Goal: Information Seeking & Learning: Get advice/opinions

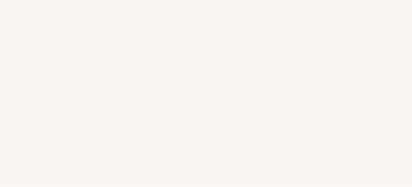
select select "FR"
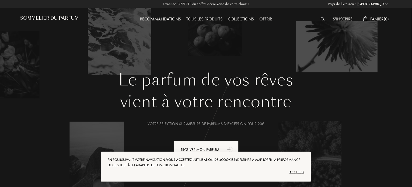
click at [212, 18] on div "Tous les produits" at bounding box center [203, 19] width 41 height 7
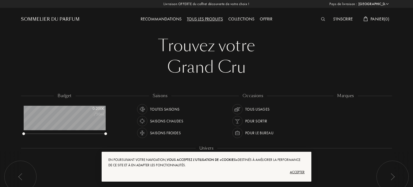
select select "FR"
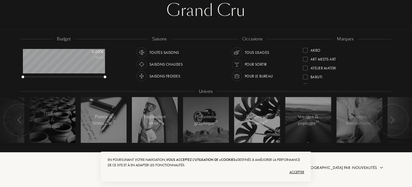
scroll to position [81, 0]
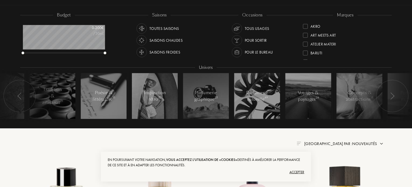
click at [397, 99] on div at bounding box center [392, 96] width 32 height 32
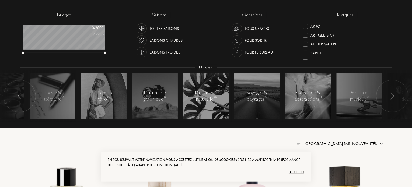
click at [397, 99] on div at bounding box center [392, 96] width 32 height 32
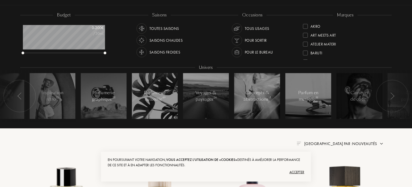
click at [397, 99] on div at bounding box center [392, 96] width 32 height 32
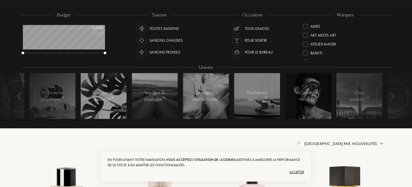
click at [397, 99] on div at bounding box center [392, 96] width 32 height 32
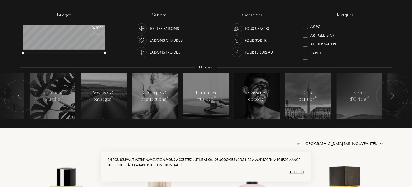
click at [397, 99] on div at bounding box center [392, 96] width 32 height 32
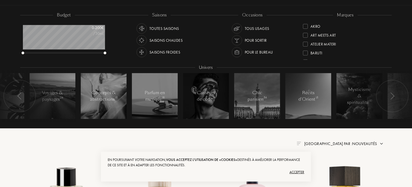
click at [397, 99] on div at bounding box center [392, 96] width 32 height 32
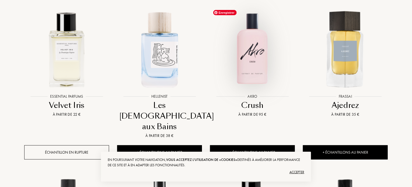
scroll to position [242, 0]
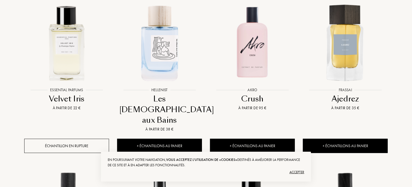
click at [164, 100] on div "Les [DEMOGRAPHIC_DATA] aux Bains" at bounding box center [159, 110] width 80 height 32
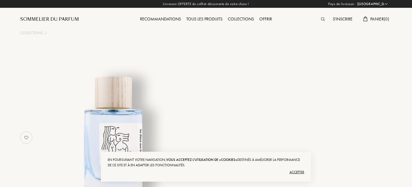
select select "FR"
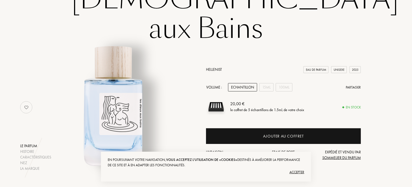
scroll to position [81, 0]
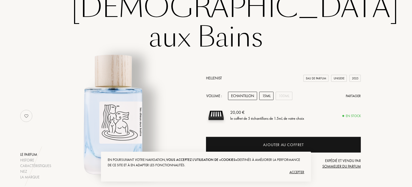
click at [268, 92] on div "15mL" at bounding box center [266, 96] width 14 height 8
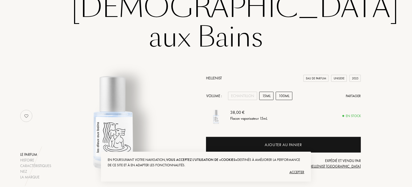
click at [281, 92] on div "100mL" at bounding box center [283, 96] width 17 height 8
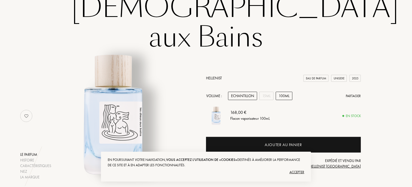
click at [252, 92] on div "Echantillon" at bounding box center [242, 96] width 29 height 8
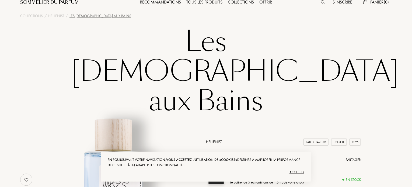
scroll to position [0, 0]
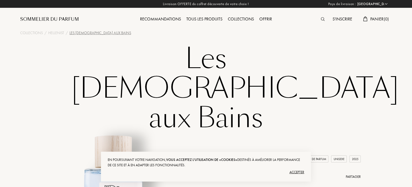
click at [203, 19] on div "Tous les produits" at bounding box center [203, 19] width 41 height 7
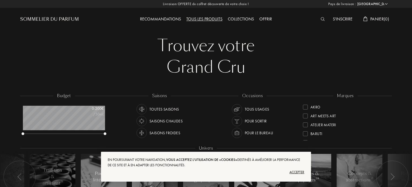
select select "FR"
click at [244, 17] on div "Collections" at bounding box center [240, 19] width 31 height 7
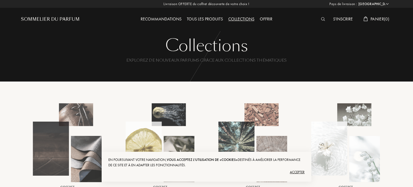
select select "FR"
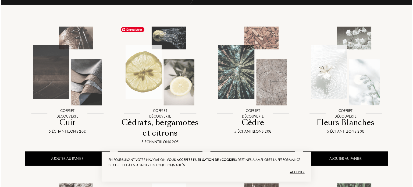
scroll to position [108, 0]
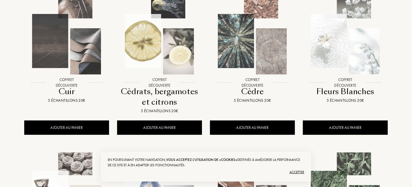
click at [349, 95] on div "Fleurs Blanches" at bounding box center [345, 91] width 80 height 10
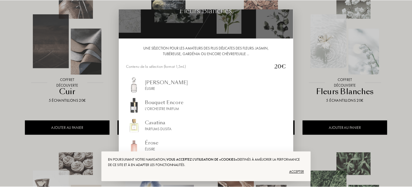
scroll to position [55, 0]
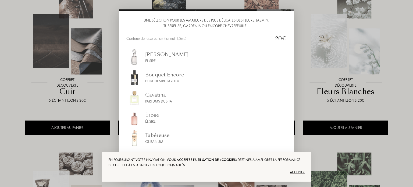
click at [323, 82] on div at bounding box center [206, 93] width 413 height 187
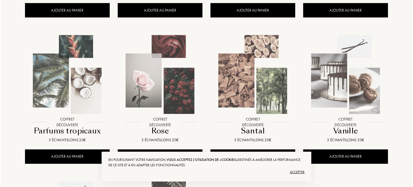
scroll to position [377, 0]
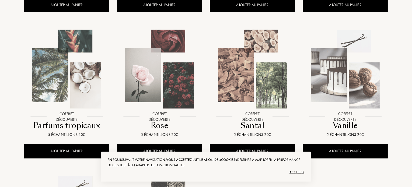
click at [184, 117] on div at bounding box center [159, 74] width 93 height 105
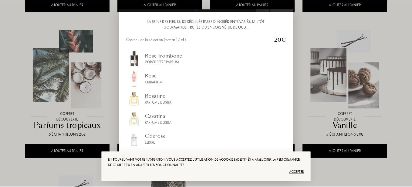
scroll to position [55, 0]
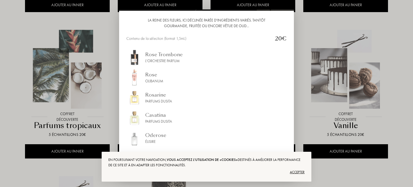
click at [408, 125] on div at bounding box center [206, 93] width 413 height 187
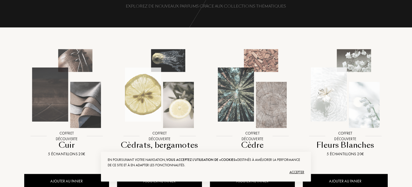
scroll to position [0, 0]
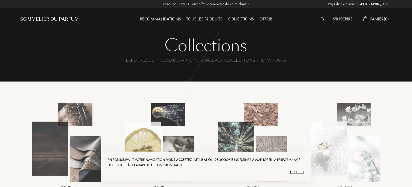
click at [211, 18] on div "Tous les produits" at bounding box center [203, 19] width 41 height 7
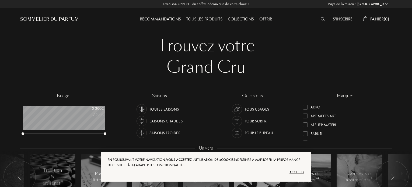
select select "FR"
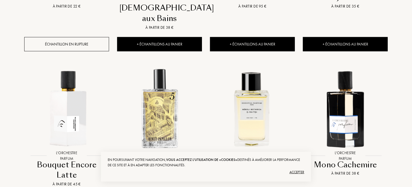
scroll to position [350, 0]
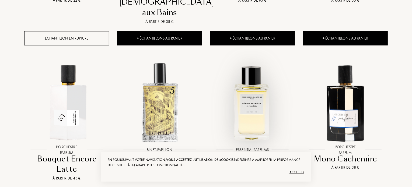
click at [249, 136] on div at bounding box center [252, 107] width 93 height 105
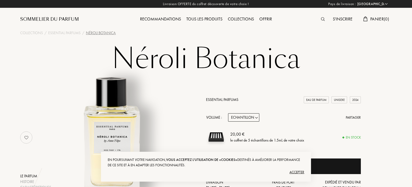
select select "FR"
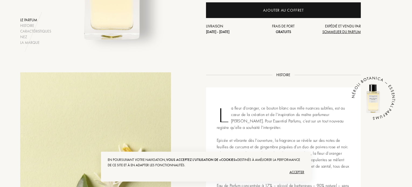
scroll to position [215, 0]
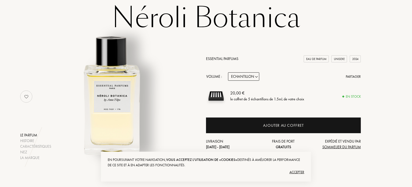
scroll to position [27, 0]
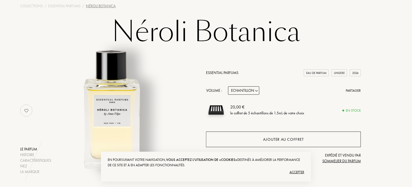
click at [288, 139] on div "Ajouter au coffret" at bounding box center [283, 139] width 41 height 6
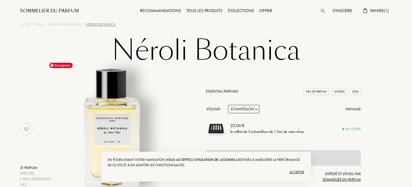
scroll to position [0, 0]
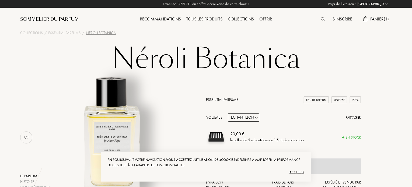
click at [170, 21] on div "Recommandations" at bounding box center [160, 19] width 46 height 7
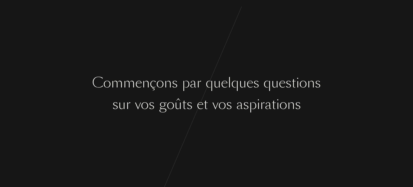
click at [193, 96] on div at bounding box center [195, 104] width 4 height 20
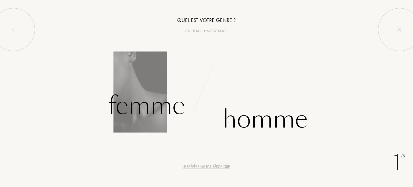
click at [147, 104] on div "Femme" at bounding box center [146, 106] width 77 height 36
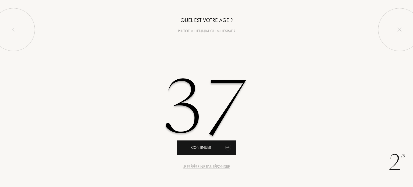
type input "37"
click at [203, 148] on div "Continuer" at bounding box center [206, 147] width 59 height 14
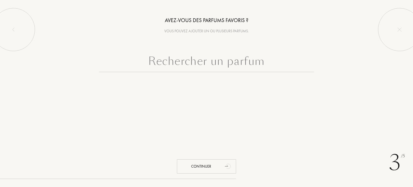
click at [206, 64] on input "text" at bounding box center [206, 62] width 215 height 19
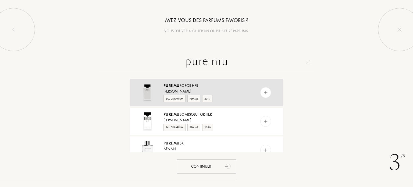
type input "pure mu"
click at [205, 89] on div "Narciso Rodriguez" at bounding box center [207, 91] width 86 height 6
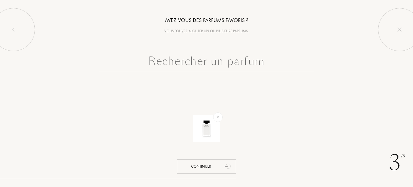
click at [244, 64] on input "text" at bounding box center [206, 62] width 215 height 19
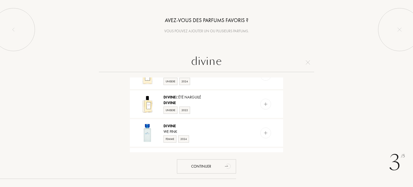
scroll to position [215, 0]
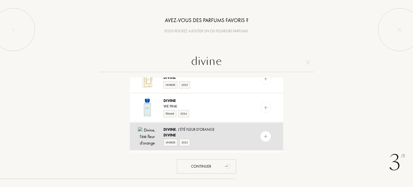
type input "divine"
click at [175, 133] on span "Divine" at bounding box center [170, 135] width 13 height 5
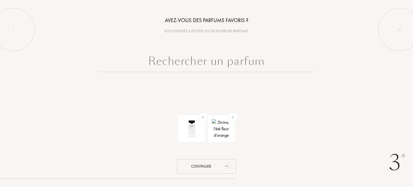
scroll to position [0, 0]
click at [233, 116] on img at bounding box center [233, 117] width 6 height 6
click at [198, 61] on input "text" at bounding box center [206, 62] width 215 height 19
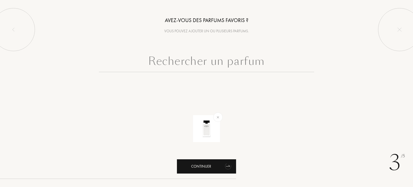
click at [199, 165] on div "Continuer" at bounding box center [206, 166] width 59 height 14
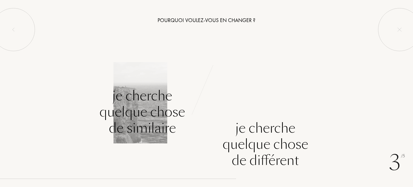
click at [162, 112] on div "Je cherche quelque chose de similaire" at bounding box center [143, 112] width 86 height 48
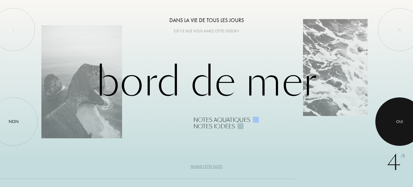
click at [399, 116] on div at bounding box center [400, 121] width 48 height 48
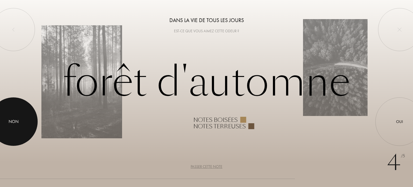
click at [3, 121] on div at bounding box center [13, 121] width 48 height 48
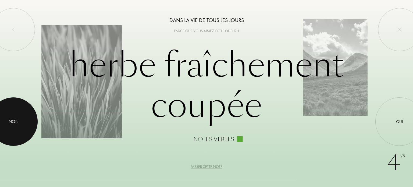
click at [22, 124] on div at bounding box center [13, 121] width 48 height 48
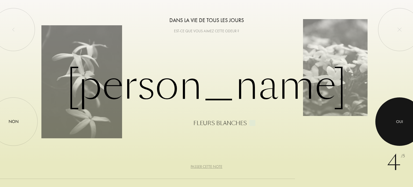
click at [401, 123] on div "Oui" at bounding box center [399, 122] width 7 height 6
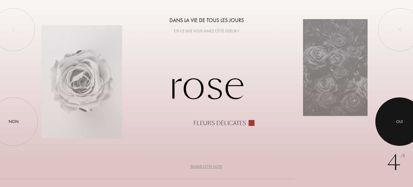
click at [397, 111] on div at bounding box center [400, 121] width 48 height 48
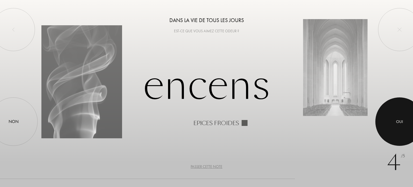
click at [398, 115] on div at bounding box center [400, 121] width 48 height 48
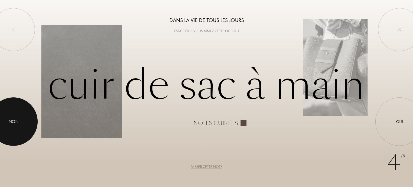
click at [8, 122] on div at bounding box center [13, 121] width 48 height 48
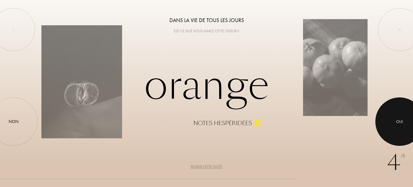
click at [401, 122] on div "Oui" at bounding box center [399, 122] width 7 height 6
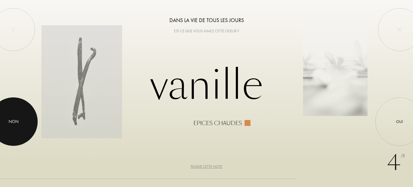
click at [29, 126] on div at bounding box center [13, 121] width 48 height 48
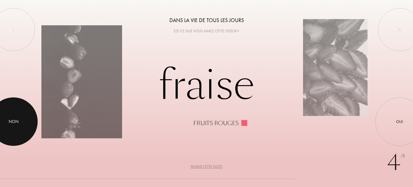
click at [11, 121] on div "Non" at bounding box center [14, 121] width 10 height 6
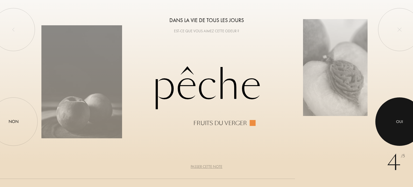
click at [394, 119] on div at bounding box center [400, 121] width 48 height 48
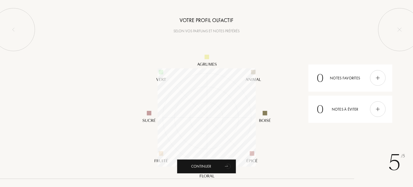
scroll to position [98, 98]
click at [381, 111] on div at bounding box center [378, 109] width 16 height 16
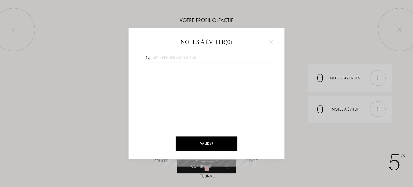
click at [363, 130] on div at bounding box center [206, 93] width 413 height 187
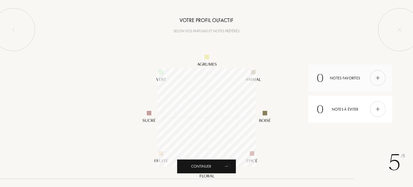
click at [376, 83] on div at bounding box center [378, 78] width 16 height 16
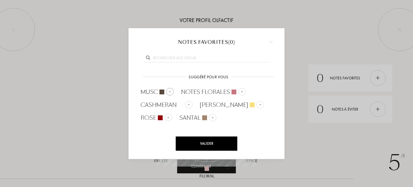
click at [170, 91] on img at bounding box center [170, 91] width 3 height 3
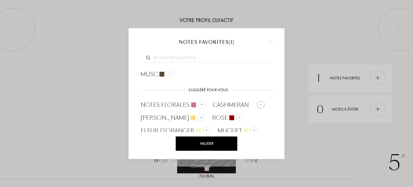
click at [260, 104] on img at bounding box center [261, 104] width 3 height 3
click at [236, 117] on div at bounding box center [240, 118] width 8 height 8
click at [205, 129] on img at bounding box center [206, 130] width 3 height 3
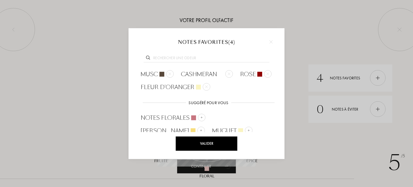
drag, startPoint x: 219, startPoint y: 145, endPoint x: 223, endPoint y: 145, distance: 3.5
click at [219, 145] on div "Valider" at bounding box center [207, 143] width 62 height 14
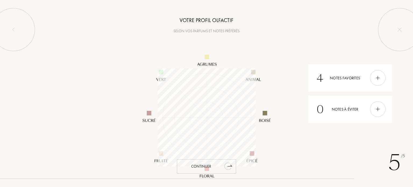
click at [217, 167] on div "Continuer" at bounding box center [206, 166] width 59 height 14
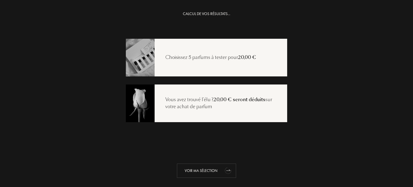
click at [215, 170] on div "Voir ma sélection" at bounding box center [206, 171] width 59 height 14
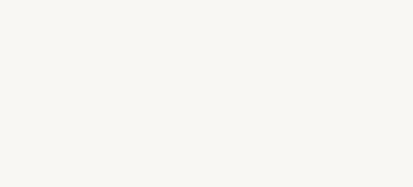
select select "FR"
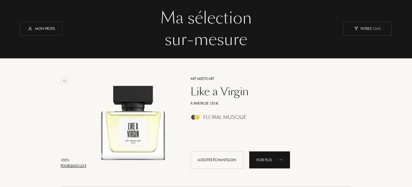
scroll to position [54, 0]
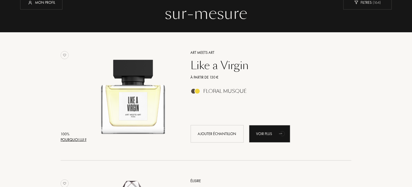
click at [226, 64] on div "Like a Virgin" at bounding box center [264, 65] width 157 height 13
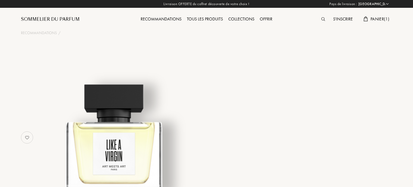
select select "FR"
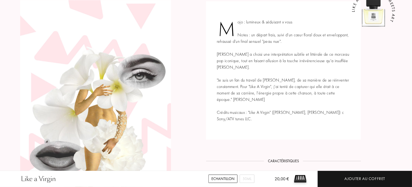
scroll to position [134, 0]
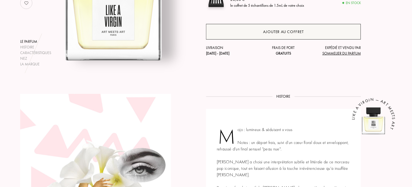
click at [278, 31] on div "Ajouter au coffret" at bounding box center [283, 32] width 41 height 6
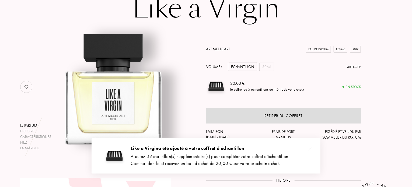
scroll to position [27, 0]
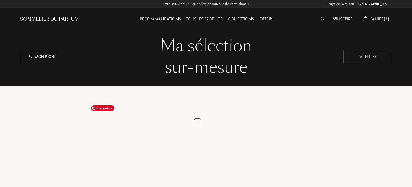
select select "FR"
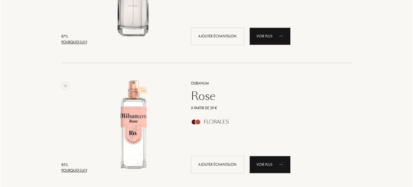
scroll to position [538, 0]
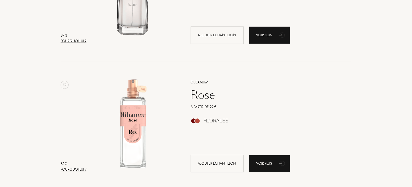
click at [79, 171] on div "Pourquoi lui ?" at bounding box center [74, 170] width 26 height 6
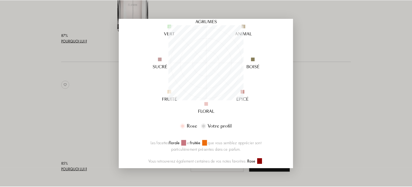
scroll to position [115, 0]
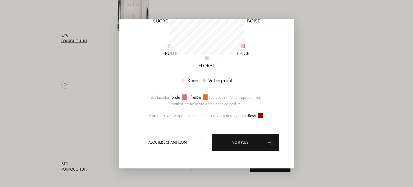
click at [83, 144] on div at bounding box center [206, 93] width 413 height 187
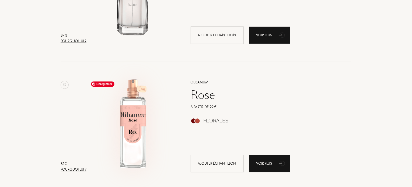
click at [136, 117] on img at bounding box center [133, 124] width 90 height 90
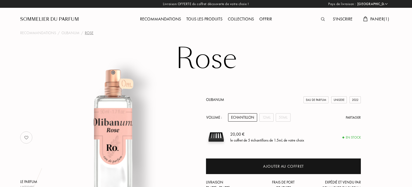
select select "FR"
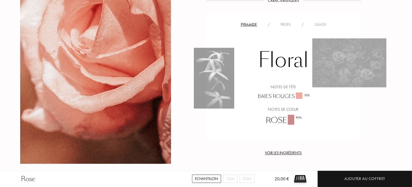
scroll to position [430, 0]
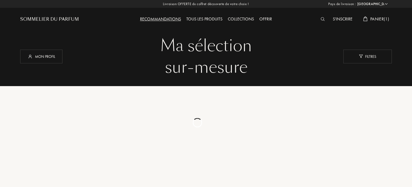
select select "FR"
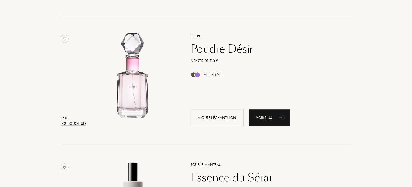
scroll to position [726, 0]
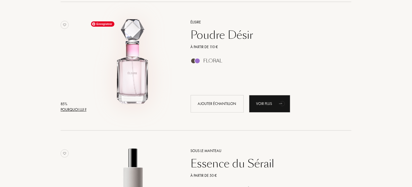
click at [130, 70] on img at bounding box center [133, 64] width 90 height 90
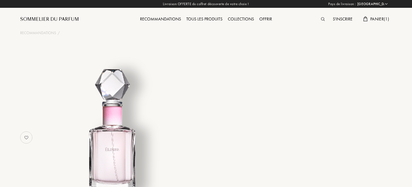
select select "FR"
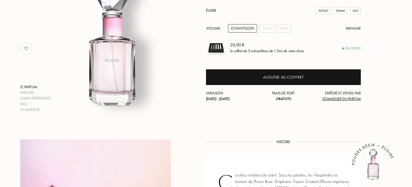
scroll to position [81, 0]
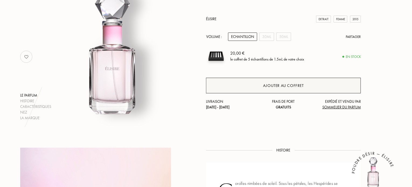
click at [298, 85] on div "Ajouter au coffret" at bounding box center [283, 86] width 41 height 6
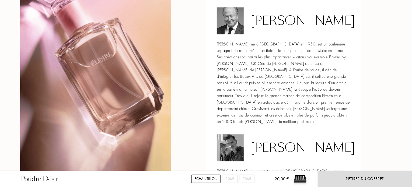
scroll to position [592, 0]
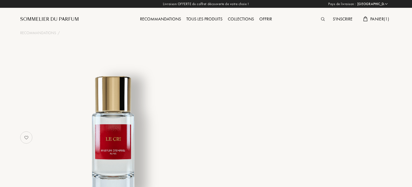
select select "FR"
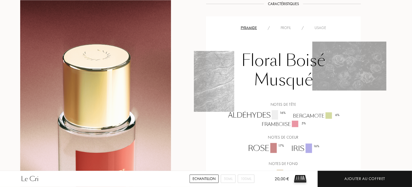
scroll to position [538, 0]
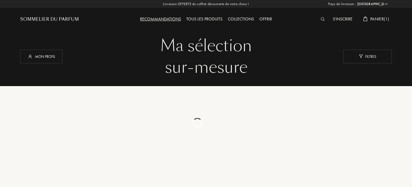
select select "FR"
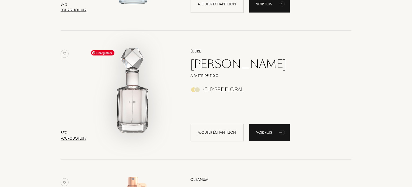
scroll to position [442, 0]
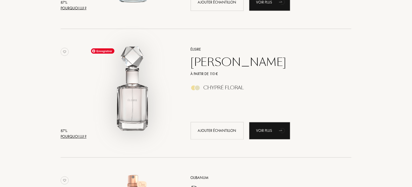
click at [173, 119] on img at bounding box center [133, 91] width 90 height 90
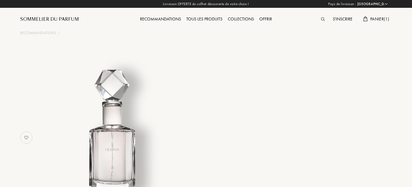
select select "FR"
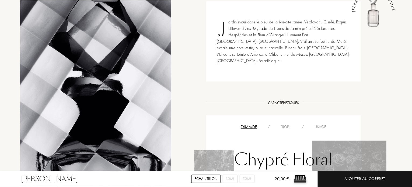
scroll to position [134, 0]
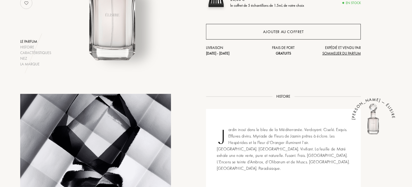
click at [248, 31] on div "Ajouter au coffret" at bounding box center [283, 32] width 155 height 16
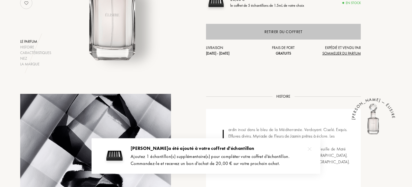
click at [260, 30] on div "Retirer du coffret" at bounding box center [283, 32] width 155 height 16
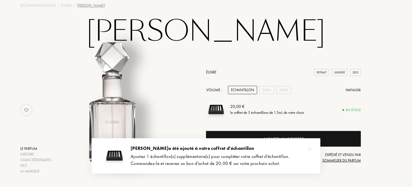
scroll to position [27, 0]
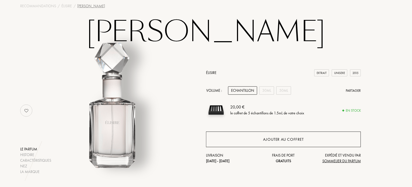
click at [272, 143] on div "Ajouter au coffret" at bounding box center [283, 140] width 155 height 16
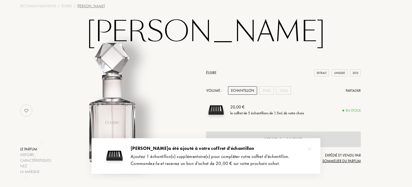
click at [313, 149] on div at bounding box center [309, 149] width 11 height 11
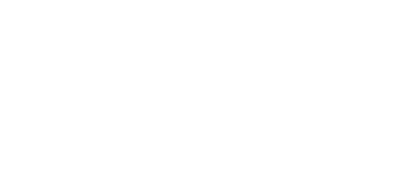
select select "FR"
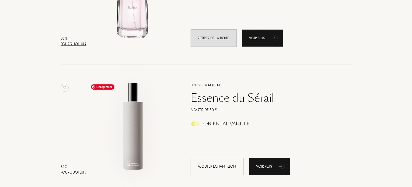
scroll to position [711, 0]
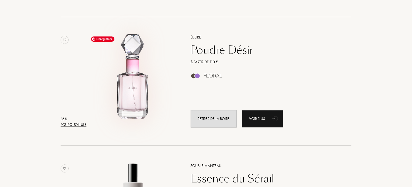
click at [134, 103] on img at bounding box center [133, 79] width 90 height 90
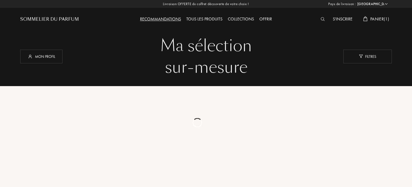
select select "FR"
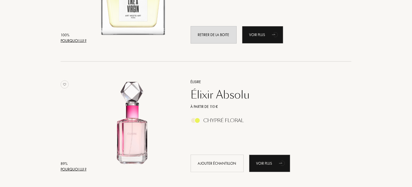
scroll to position [173, 0]
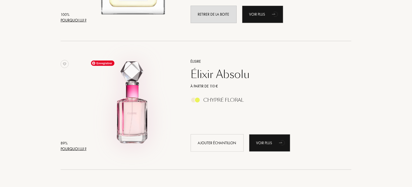
click at [156, 125] on img at bounding box center [133, 103] width 90 height 90
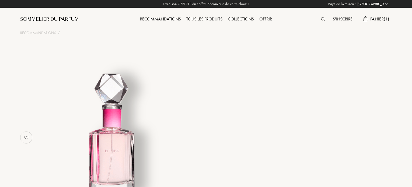
select select "FR"
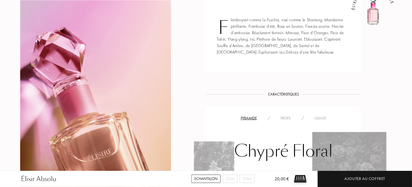
scroll to position [350, 0]
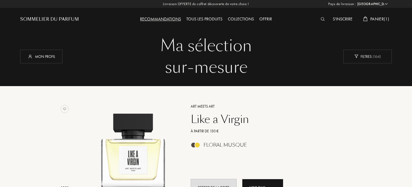
select select "FR"
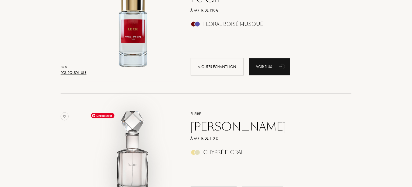
scroll to position [308, 0]
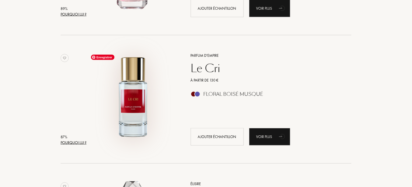
click at [170, 101] on img at bounding box center [133, 97] width 90 height 90
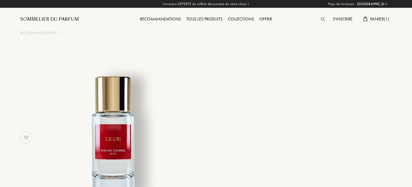
select select "FR"
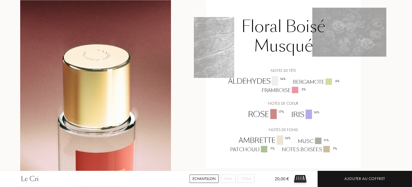
scroll to position [538, 0]
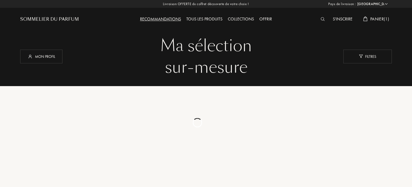
select select "FR"
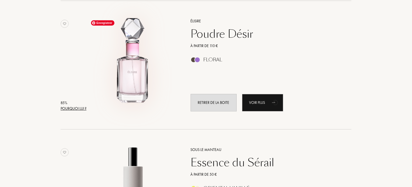
scroll to position [792, 0]
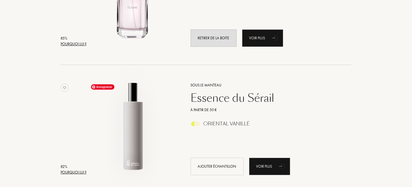
click at [174, 117] on img at bounding box center [133, 127] width 90 height 90
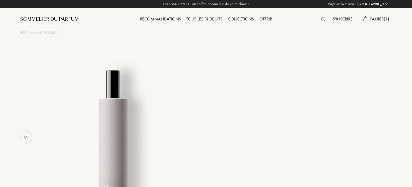
select select "FR"
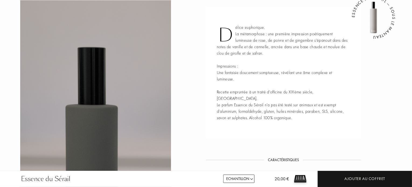
scroll to position [215, 0]
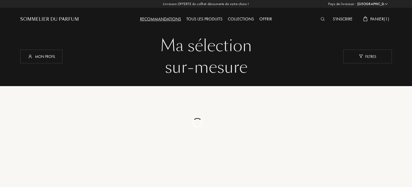
select select "FR"
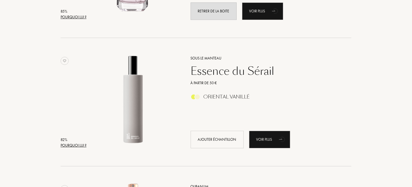
scroll to position [926, 0]
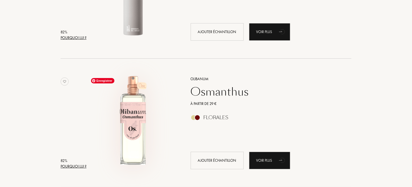
click at [136, 126] on img at bounding box center [133, 120] width 90 height 90
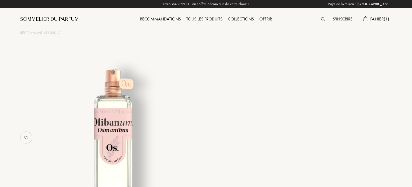
select select "FR"
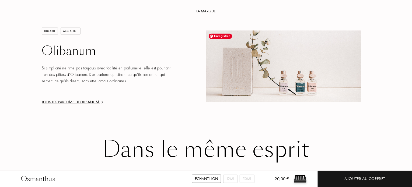
scroll to position [565, 0]
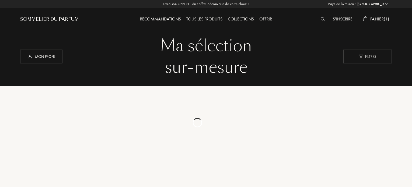
select select "FR"
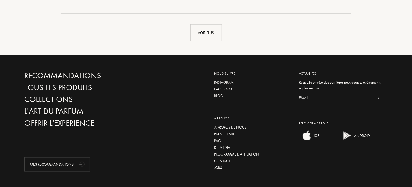
scroll to position [1303, 0]
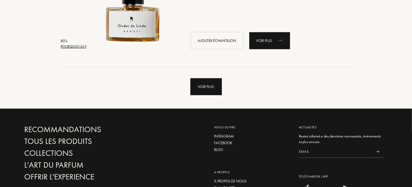
click at [206, 86] on div "Voir plus" at bounding box center [205, 86] width 31 height 17
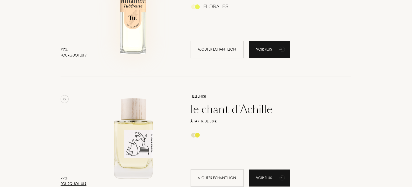
scroll to position [1733, 0]
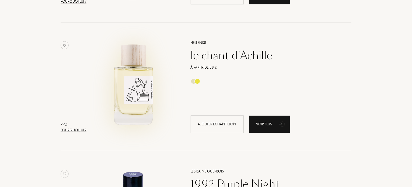
click at [152, 135] on div at bounding box center [133, 86] width 90 height 106
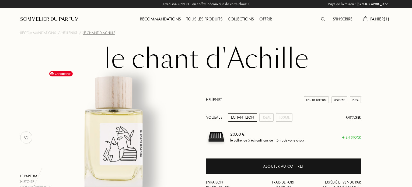
select select "FR"
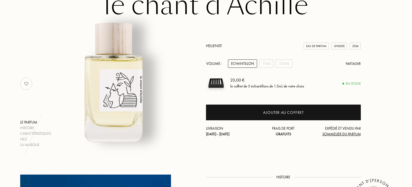
scroll to position [54, 0]
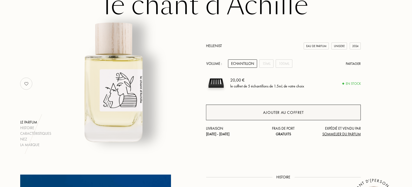
click at [279, 114] on div "Ajouter au coffret" at bounding box center [283, 112] width 41 height 6
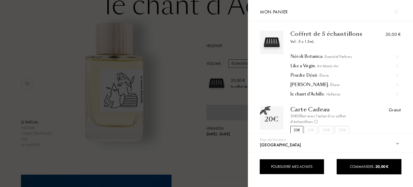
click at [290, 167] on div "Poursuivre mes achats" at bounding box center [292, 166] width 65 height 15
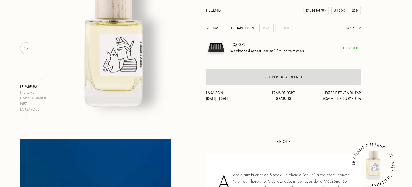
scroll to position [0, 0]
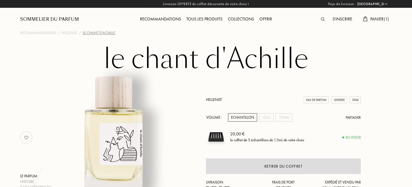
click at [168, 19] on div "Recommandations" at bounding box center [160, 19] width 46 height 7
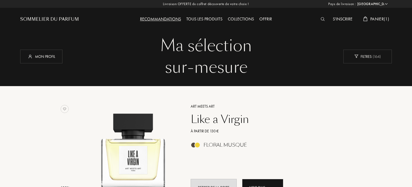
select select "FR"
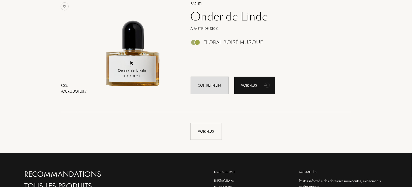
scroll to position [1255, 0]
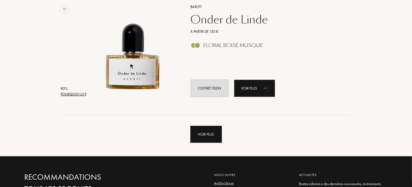
click at [206, 132] on div "Voir plus" at bounding box center [205, 134] width 31 height 17
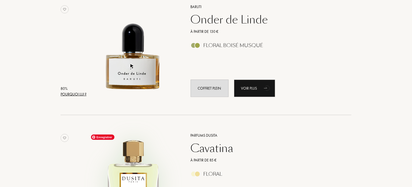
scroll to position [1390, 0]
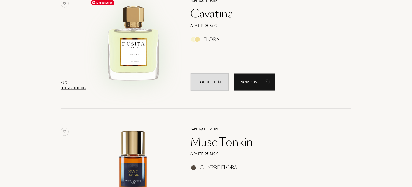
click at [160, 70] on img at bounding box center [133, 42] width 90 height 90
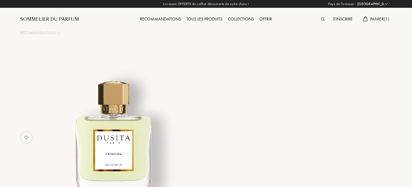
select select "FR"
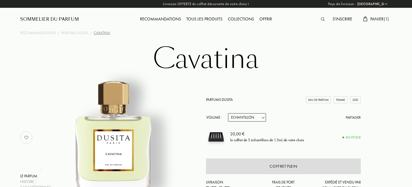
click at [60, 18] on div "Sommelier du Parfum" at bounding box center [49, 19] width 59 height 6
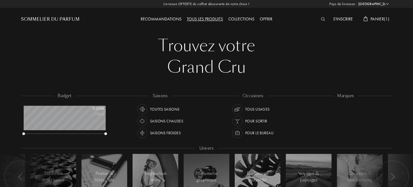
select select "FR"
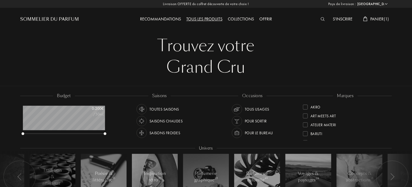
click at [298, 47] on div "Trouvez votre" at bounding box center [205, 46] width 363 height 22
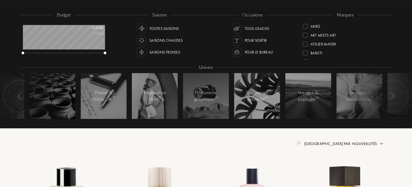
drag, startPoint x: 298, startPoint y: 101, endPoint x: 232, endPoint y: 98, distance: 66.0
click at [389, 97] on div at bounding box center [392, 96] width 32 height 32
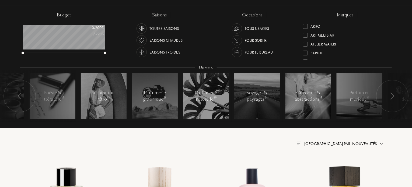
click at [389, 97] on div at bounding box center [392, 96] width 32 height 32
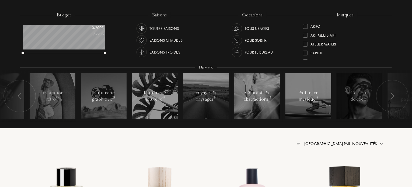
click at [389, 97] on div at bounding box center [392, 96] width 32 height 32
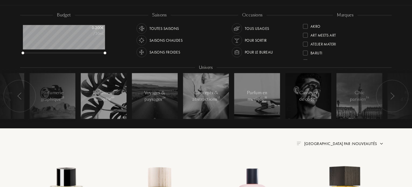
click at [389, 97] on div at bounding box center [392, 96] width 32 height 32
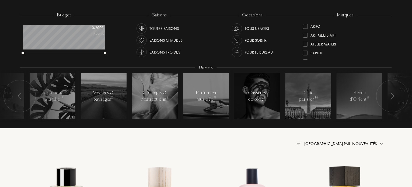
click at [389, 97] on div at bounding box center [392, 96] width 32 height 32
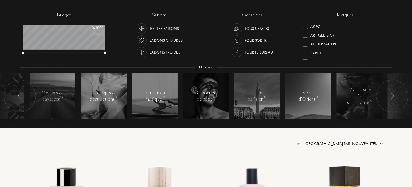
click at [389, 97] on div at bounding box center [392, 96] width 32 height 32
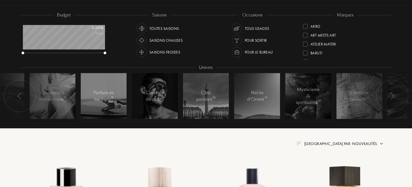
click at [389, 97] on div at bounding box center [392, 96] width 32 height 32
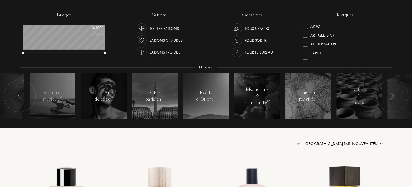
click at [389, 97] on div at bounding box center [392, 96] width 32 height 32
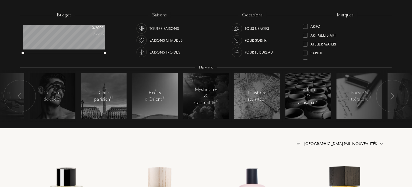
click at [389, 97] on div at bounding box center [392, 96] width 32 height 32
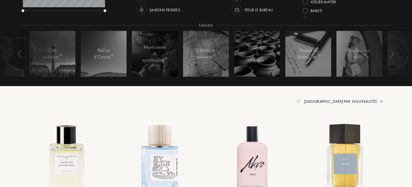
scroll to position [215, 0]
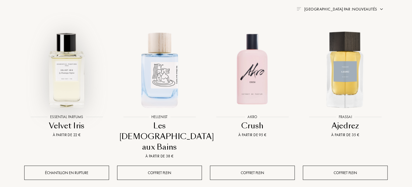
click at [74, 124] on div at bounding box center [66, 74] width 93 height 105
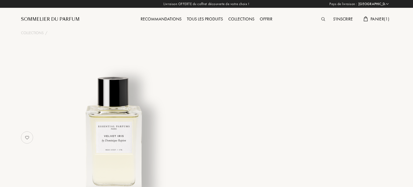
select select "FR"
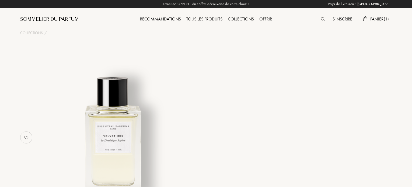
select select "3"
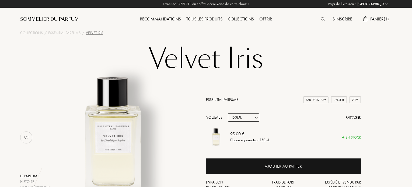
click at [254, 113] on select "Echantillon 10mL 100mL 150mL" at bounding box center [243, 117] width 31 height 8
select select "2"
click at [228, 113] on select "Echantillon 10mL 100mL 150mL" at bounding box center [243, 117] width 31 height 8
select select "2"
click at [256, 113] on select "Echantillon 10mL 100mL 150mL" at bounding box center [243, 117] width 31 height 8
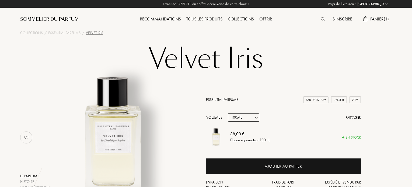
select select "1"
click at [228, 113] on select "Echantillon 10mL 100mL 150mL" at bounding box center [243, 117] width 31 height 8
select select "1"
click at [68, 32] on div "Essential Parfums" at bounding box center [64, 33] width 32 height 6
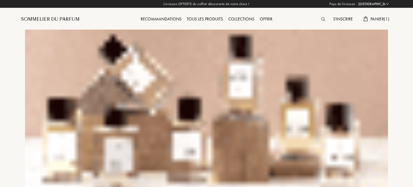
select select "FR"
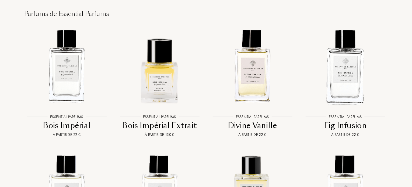
scroll to position [699, 0]
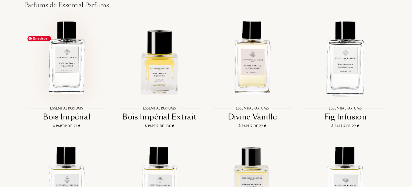
click at [68, 100] on img at bounding box center [67, 58] width 84 height 84
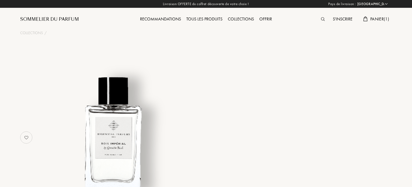
select select "FR"
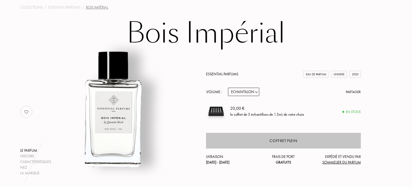
scroll to position [54, 0]
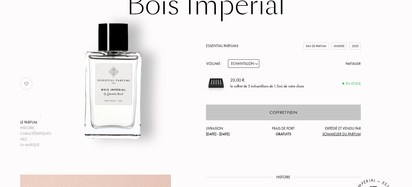
click at [279, 115] on div "Coffret plein" at bounding box center [283, 112] width 27 height 6
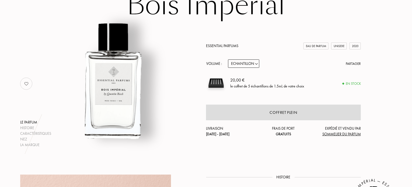
click at [226, 83] on img at bounding box center [216, 83] width 20 height 20
click at [211, 83] on img at bounding box center [216, 83] width 20 height 20
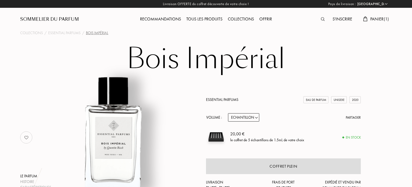
click at [236, 20] on div "Collections" at bounding box center [240, 19] width 31 height 7
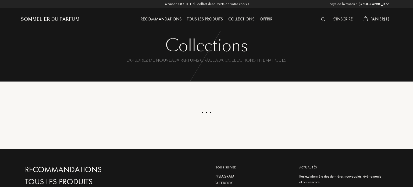
select select "FR"
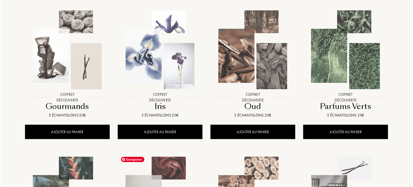
scroll to position [242, 0]
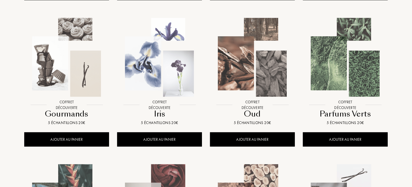
click at [162, 109] on div at bounding box center [159, 62] width 93 height 105
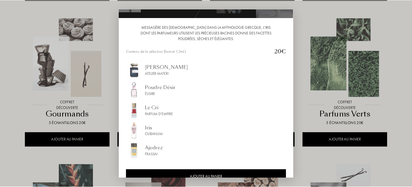
scroll to position [54, 0]
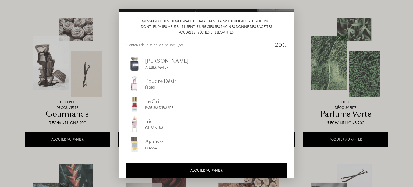
click at [320, 26] on div at bounding box center [206, 93] width 413 height 187
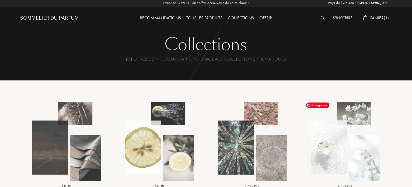
scroll to position [0, 0]
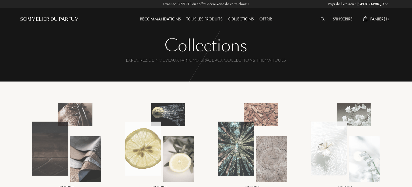
click at [270, 18] on div "Offrir" at bounding box center [265, 19] width 18 height 7
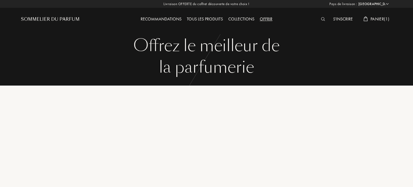
select select "FR"
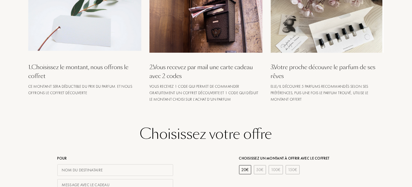
scroll to position [108, 0]
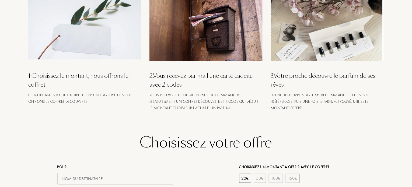
click at [306, 78] on div "3 . Votre proche découvre le parfum de ses rêves" at bounding box center [326, 80] width 113 height 18
click at [306, 74] on div "3 . Votre proche découvre le parfum de ses rêves" at bounding box center [326, 80] width 113 height 18
click at [300, 102] on div "Elle/il découvre 5 parfums recommandés selon ses préférences, puis une fois le …" at bounding box center [326, 101] width 113 height 19
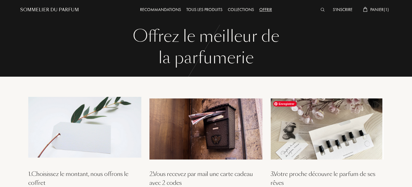
scroll to position [0, 0]
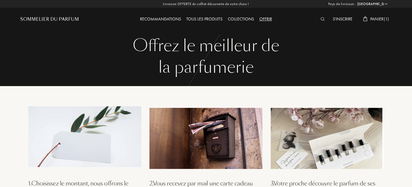
click at [210, 19] on div "Tous les produits" at bounding box center [203, 19] width 41 height 7
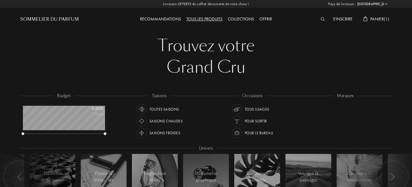
select select "FR"
